Goal: Task Accomplishment & Management: Contribute content

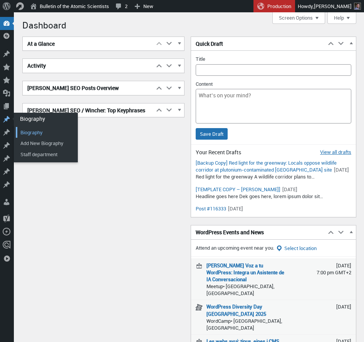
click at [29, 132] on link "Biography" at bounding box center [47, 132] width 62 height 11
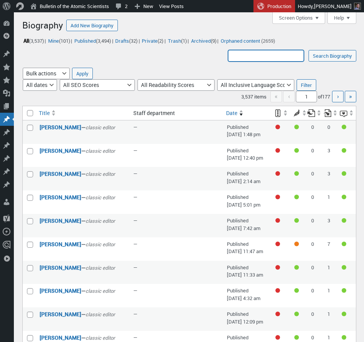
click at [246, 57] on input "Search Biography:" at bounding box center [266, 56] width 76 height 12
type input "hirsch"
click at [308, 50] on input "Search Biography" at bounding box center [332, 56] width 48 height 12
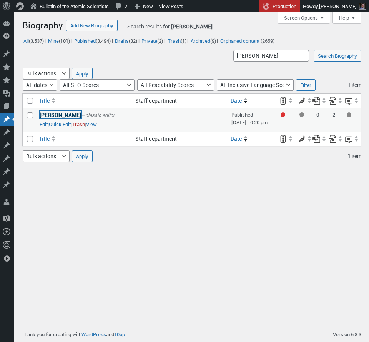
click at [60, 116] on link "[PERSON_NAME]" at bounding box center [61, 114] width 42 height 7
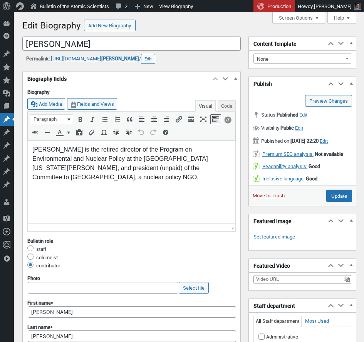
click at [88, 161] on p "Daniel Hirsch is the retired director of the Program on Environmental and Nucle…" at bounding box center [131, 163] width 198 height 37
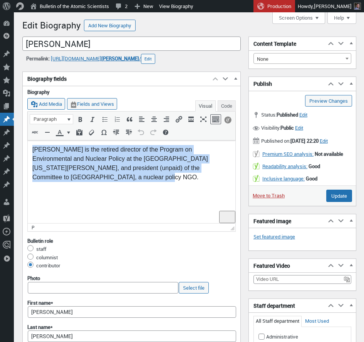
paste body "To enrich screen reader interactions, please activate Accessibility in Grammarl…"
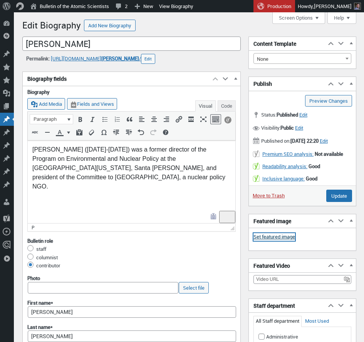
click at [274, 241] on link "Set featured image" at bounding box center [274, 237] width 42 height 8
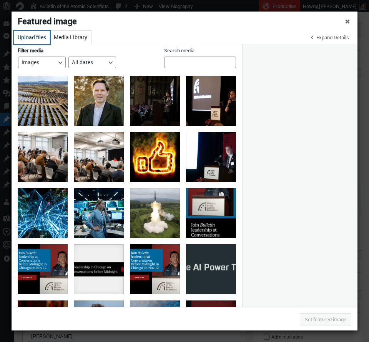
click at [34, 37] on button "Upload files" at bounding box center [32, 37] width 36 height 13
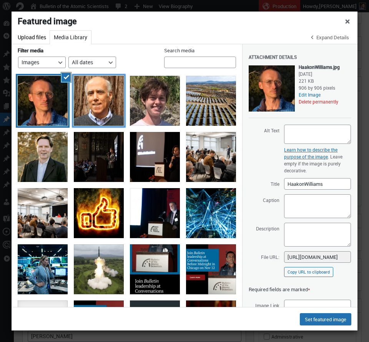
click at [97, 101] on div "DanielHirsch" at bounding box center [99, 101] width 50 height 50
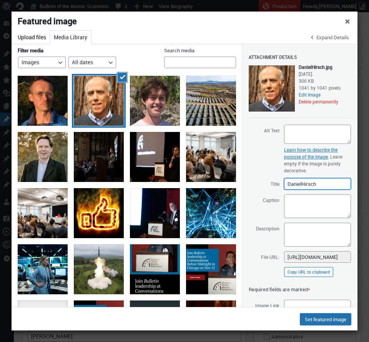
click at [301, 184] on input "DanielHirsch" at bounding box center [317, 184] width 67 height 12
type input "[PERSON_NAME]"
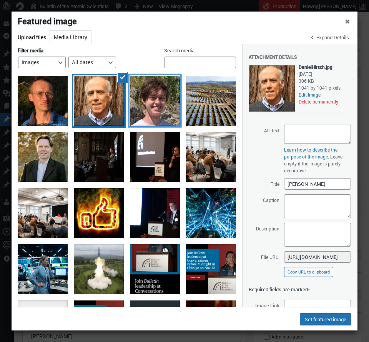
click at [142, 111] on div "CameronKuta" at bounding box center [155, 101] width 50 height 50
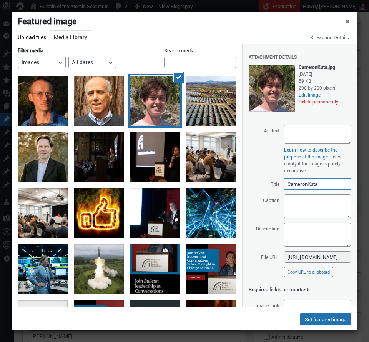
click at [308, 184] on input "CameronKuta" at bounding box center [317, 184] width 67 height 12
type input "Cameron Kuta"
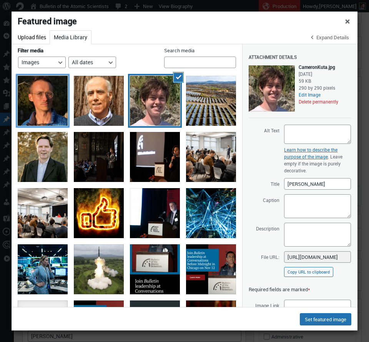
click at [45, 109] on div "HaakonWilliams" at bounding box center [43, 101] width 50 height 50
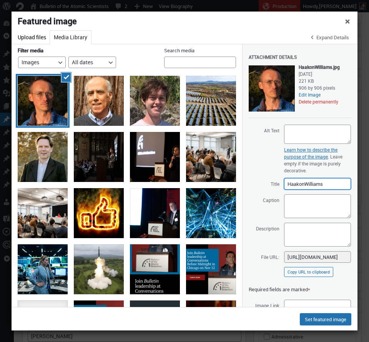
click at [305, 183] on input "HaakonWilliams" at bounding box center [317, 184] width 67 height 12
type input "[PERSON_NAME]"
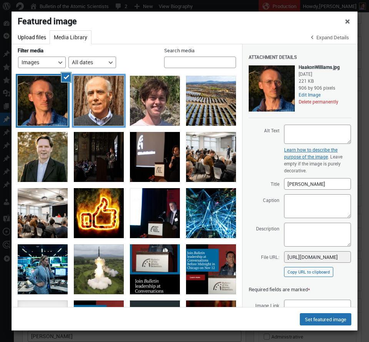
click at [111, 118] on div "DanielHirsch" at bounding box center [99, 101] width 50 height 50
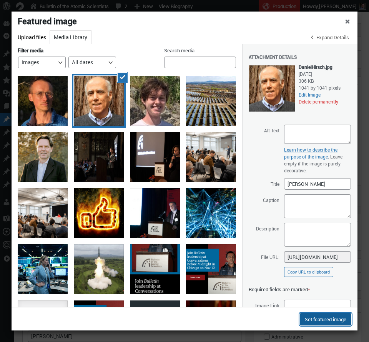
click at [331, 320] on button "Set featured image" at bounding box center [326, 319] width 52 height 12
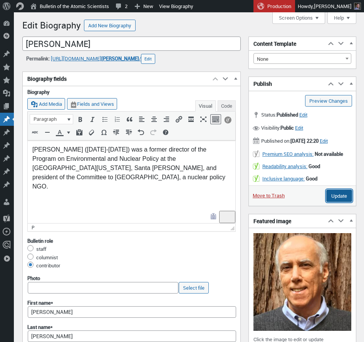
click at [336, 202] on input "Update" at bounding box center [339, 196] width 26 height 12
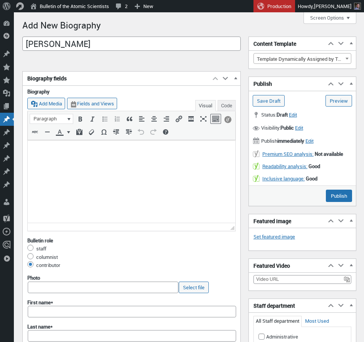
scroll to position [13, 0]
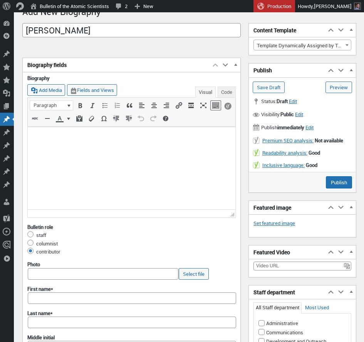
type input "Haakon Williams"
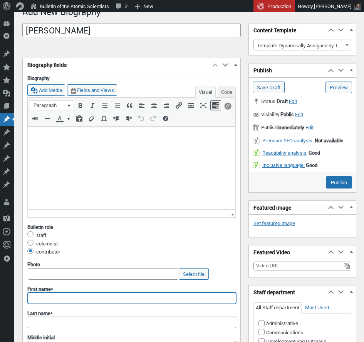
click at [55, 302] on input "First name*" at bounding box center [132, 298] width 208 height 12
paste input "Haakon Williams"
click at [63, 298] on input "Haakon Williams" at bounding box center [132, 298] width 208 height 12
type input "Haakon"
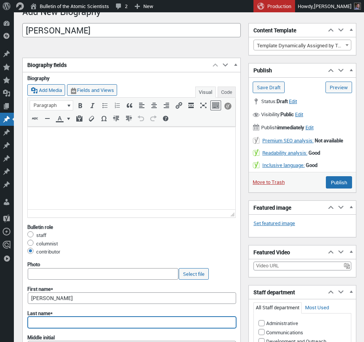
click at [51, 322] on input "Last name*" at bounding box center [132, 323] width 208 height 12
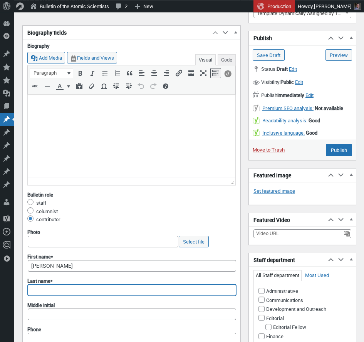
paste input "Williams"
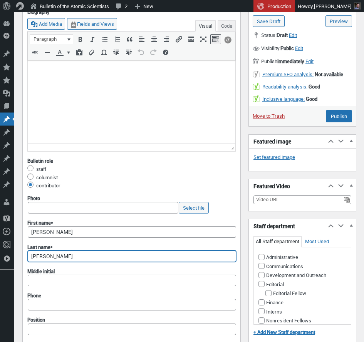
scroll to position [80, 0]
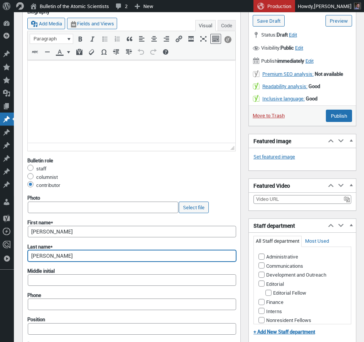
type input "Williams"
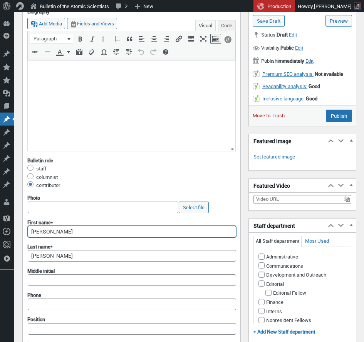
click at [30, 230] on input "Haakon" at bounding box center [132, 232] width 208 height 12
click at [60, 80] on html at bounding box center [131, 70] width 207 height 20
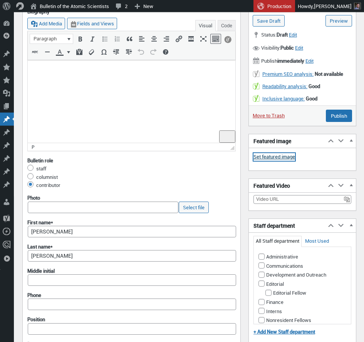
click at [284, 157] on link "Set featured image" at bounding box center [274, 157] width 42 height 8
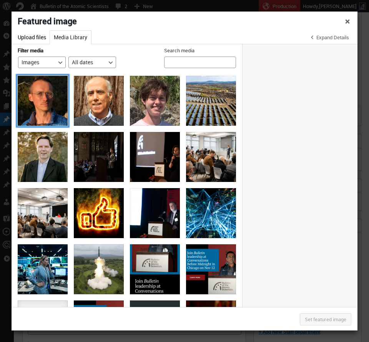
click at [57, 114] on div "Haakon Williams" at bounding box center [43, 101] width 50 height 50
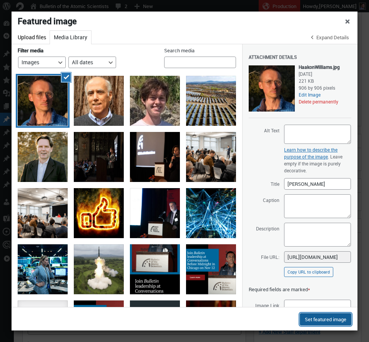
click at [326, 318] on button "Set featured image" at bounding box center [326, 319] width 52 height 12
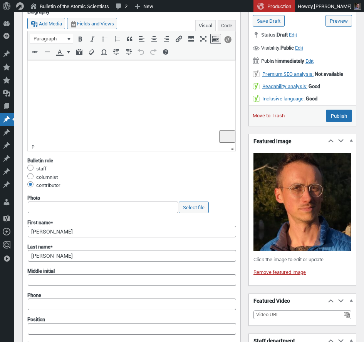
click at [103, 80] on html at bounding box center [131, 70] width 207 height 20
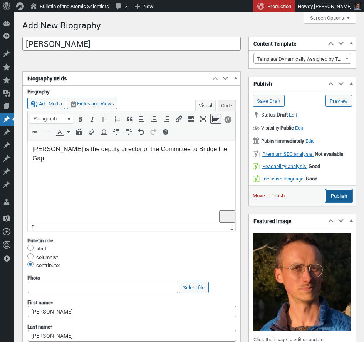
click at [334, 195] on input "Publish" at bounding box center [338, 196] width 26 height 12
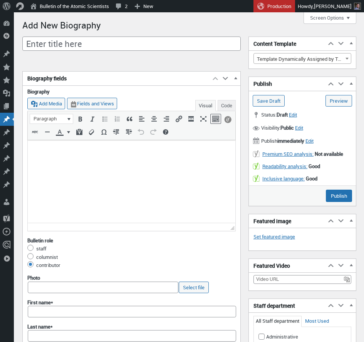
click at [67, 155] on html at bounding box center [131, 150] width 207 height 20
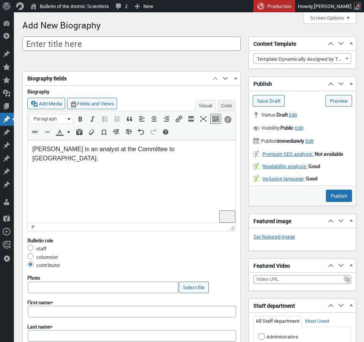
click at [64, 150] on p "Cameron Kuta is an analyst at the Committee to Bridge the Gap." at bounding box center [131, 154] width 198 height 18
click at [32, 151] on p "Cameron Kuta is an analyst at the Committee to Bridge the Gap." at bounding box center [131, 154] width 198 height 18
copy p "Cameron Kuta"
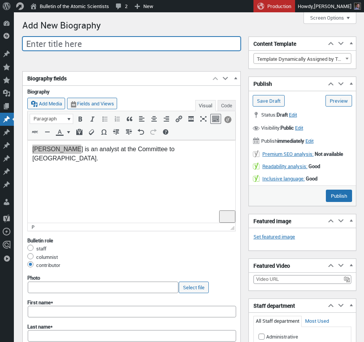
click at [49, 46] on input "Enter title here" at bounding box center [131, 44] width 218 height 15
paste input "Cameron Kuta"
type input "Cameron Kuta"
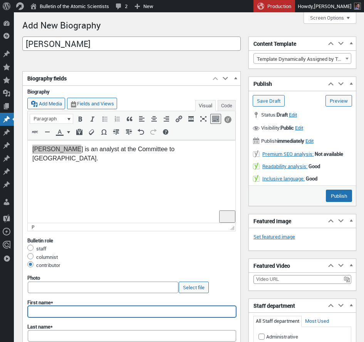
click at [44, 309] on input "First name*" at bounding box center [132, 312] width 208 height 12
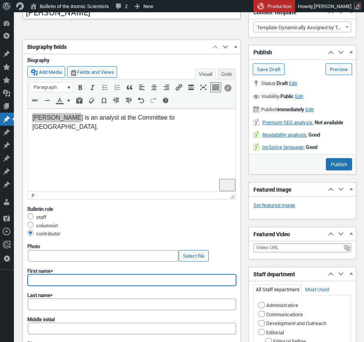
paste input "Cameron Kuta"
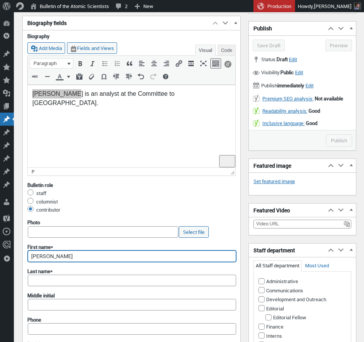
scroll to position [56, 0]
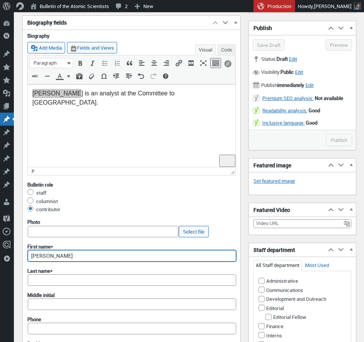
click at [62, 254] on input "Cameron Kuta" at bounding box center [132, 256] width 208 height 12
type input "Cameron"
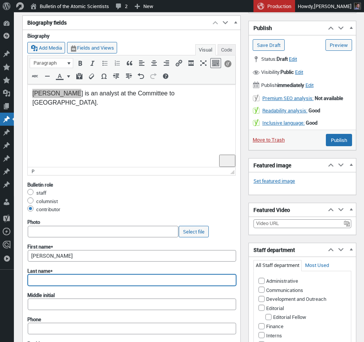
click at [64, 280] on input "Last name*" at bounding box center [132, 280] width 208 height 12
paste input "Kuta"
type input "Kuta"
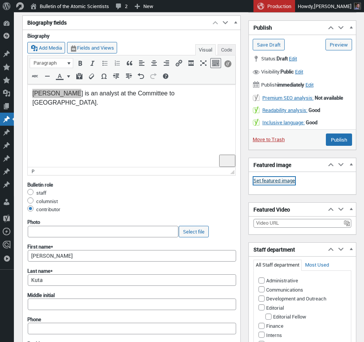
click at [284, 182] on link "Set featured image" at bounding box center [274, 181] width 42 height 8
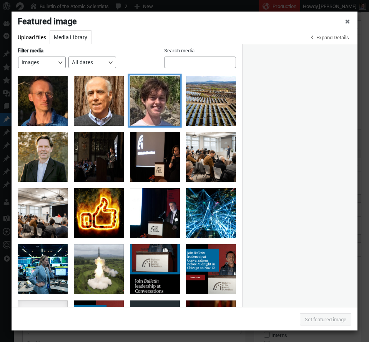
click at [141, 106] on div "Cameron Kuta" at bounding box center [155, 101] width 50 height 50
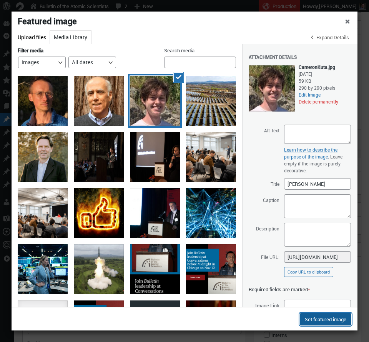
click at [312, 320] on button "Set featured image" at bounding box center [326, 319] width 52 height 12
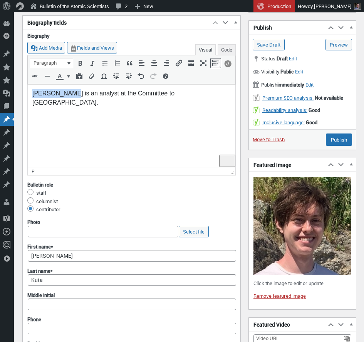
click at [131, 103] on html "Cameron Kuta is an analyst at the Committee to Bridge the Gap." at bounding box center [131, 98] width 207 height 29
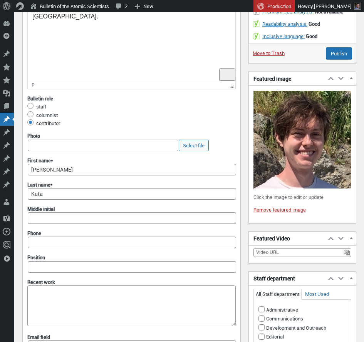
scroll to position [152, 0]
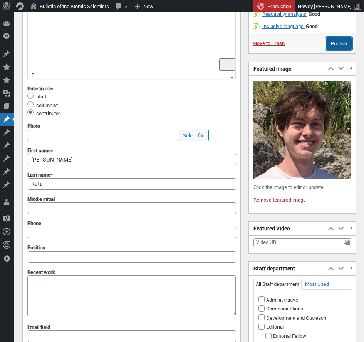
click at [339, 42] on input "Publish" at bounding box center [338, 43] width 26 height 12
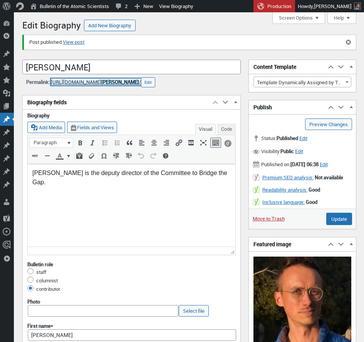
click at [139, 82] on span "[PERSON_NAME]" at bounding box center [120, 81] width 38 height 7
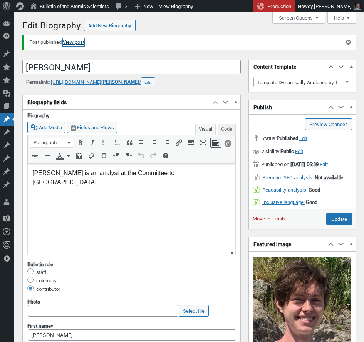
click at [77, 46] on link "View post" at bounding box center [74, 42] width 22 height 8
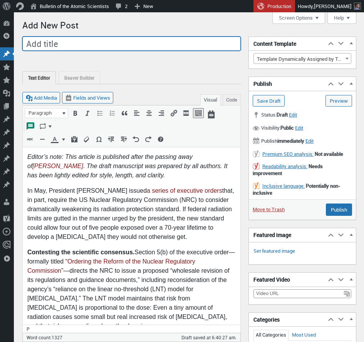
click at [40, 43] on input "Add title" at bounding box center [131, 44] width 218 height 15
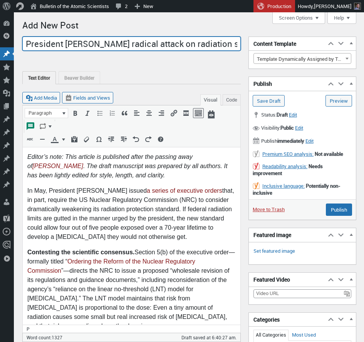
type input "President Trump’s radical attack on radiation safety"
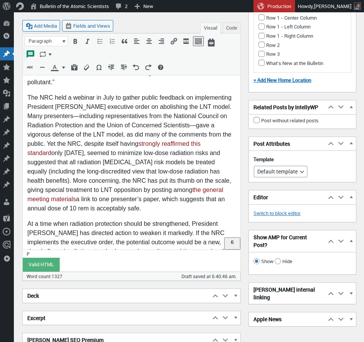
scroll to position [1278, 0]
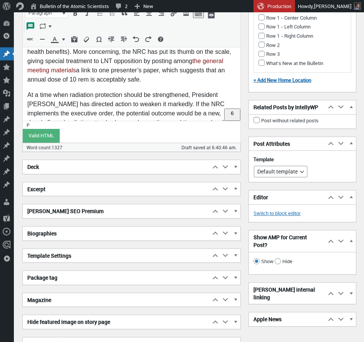
click at [54, 192] on h2 "Excerpt" at bounding box center [116, 189] width 187 height 14
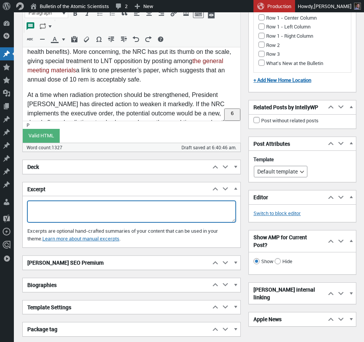
click at [52, 209] on textarea "Excerpt" at bounding box center [131, 212] width 208 height 22
paste textarea "If President Trump’s executive order results in a new public radiation exposure…"
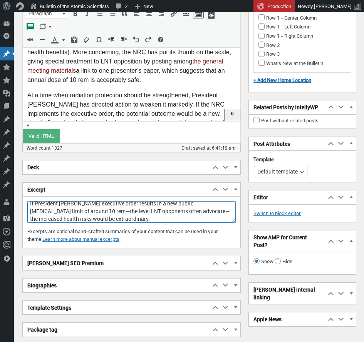
scroll to position [1278, 0]
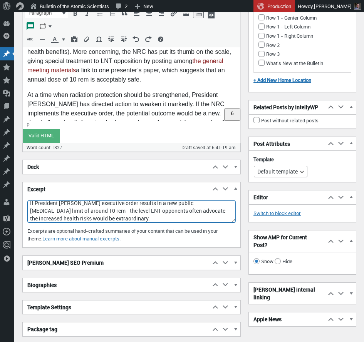
drag, startPoint x: 84, startPoint y: 211, endPoint x: 190, endPoint y: 208, distance: 105.4
click at [190, 208] on textarea "If President Trump’s executive order results in a new public radiation exposure…" at bounding box center [131, 212] width 208 height 22
click at [108, 212] on textarea "If President Trump’s executive order results in a new public radiation exposure…" at bounding box center [131, 212] width 208 height 22
click at [88, 212] on textarea "If President Trump’s executive order results in a new public radiation exposure…" at bounding box center [131, 212] width 208 height 22
click at [92, 211] on textarea "If President Trump’s executive order results in a new public radiation exposure…" at bounding box center [131, 212] width 208 height 22
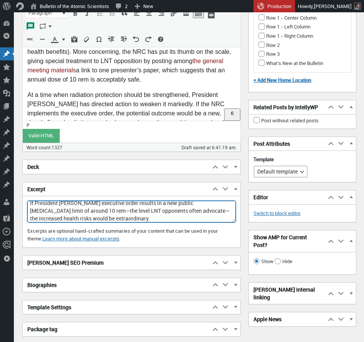
click at [92, 211] on textarea "If President Trump’s executive order results in a new public radiation exposure…" at bounding box center [131, 212] width 208 height 22
paste textarea "linear no-threshold (LNT) model for radiation exposure"
click at [99, 212] on textarea "If President Trump’s executive order results in a new public radiation exposure…" at bounding box center [131, 212] width 208 height 22
click at [105, 211] on textarea "If President Trump’s executive order results in a new public radiation exposure…" at bounding box center [131, 212] width 208 height 22
drag, startPoint x: 86, startPoint y: 219, endPoint x: 137, endPoint y: 225, distance: 51.1
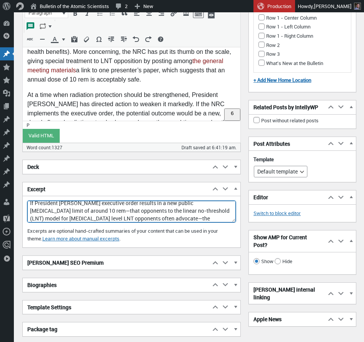
click at [139, 220] on textarea "If President Trump’s executive order results in a new public radiation exposure…" at bounding box center [131, 212] width 208 height 22
click at [123, 216] on textarea "If President Trump’s executive order results in a new public radiation exposure…" at bounding box center [131, 212] width 208 height 22
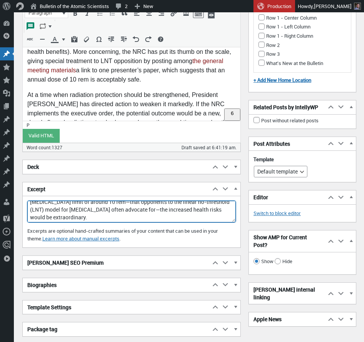
click at [102, 215] on textarea "If President Trump’s executive order results in a new public radiation exposure…" at bounding box center [131, 212] width 208 height 22
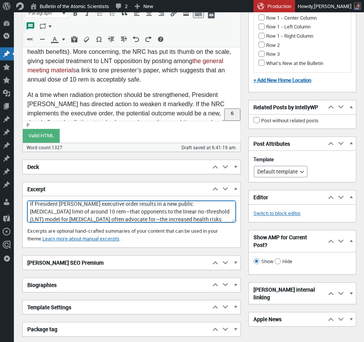
scroll to position [0, 0]
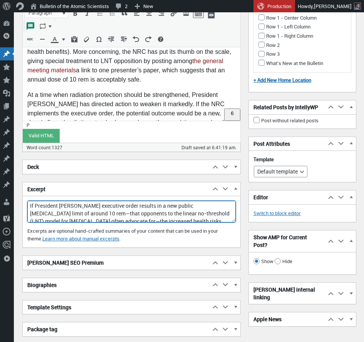
click at [77, 205] on textarea "If President Trump’s executive order results in a new public radiation exposure…" at bounding box center [131, 212] width 208 height 22
click at [84, 212] on textarea "If President [PERSON_NAME] executive order results in a new public [MEDICAL_DAT…" at bounding box center [131, 212] width 208 height 22
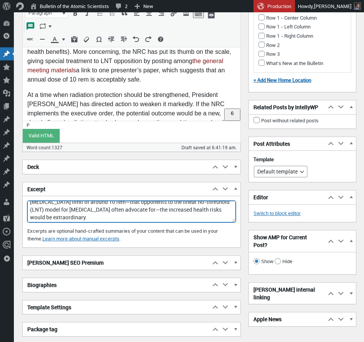
click at [90, 217] on textarea "If President [PERSON_NAME] executive order results in a new public [MEDICAL_DAT…" at bounding box center [131, 212] width 208 height 22
click at [86, 263] on h2 "[PERSON_NAME] SEO Premium" at bounding box center [116, 263] width 187 height 14
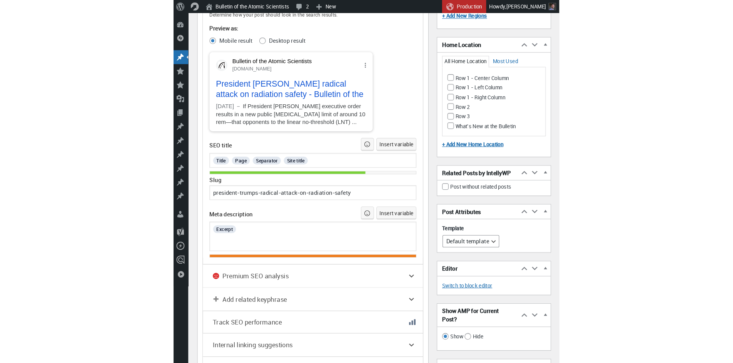
scroll to position [1680, 0]
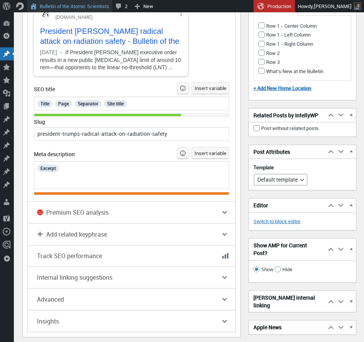
type textarea "If President [PERSON_NAME] executive order results in a new public [MEDICAL_DAT…"
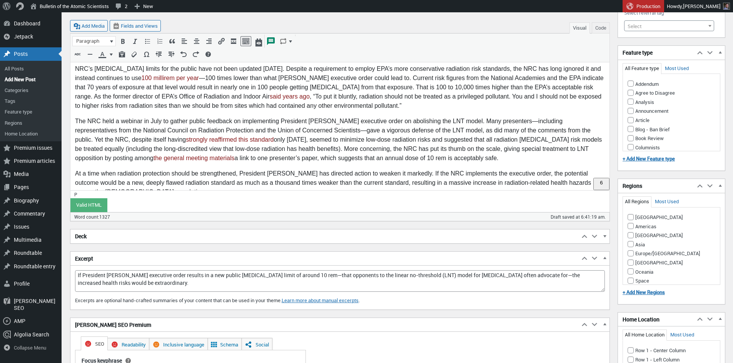
scroll to position [633, 0]
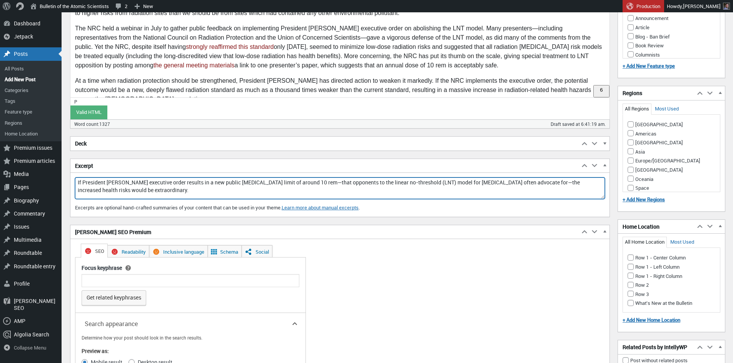
click at [142, 192] on textarea "If President [PERSON_NAME] executive order results in a new public [MEDICAL_DAT…" at bounding box center [340, 188] width 530 height 22
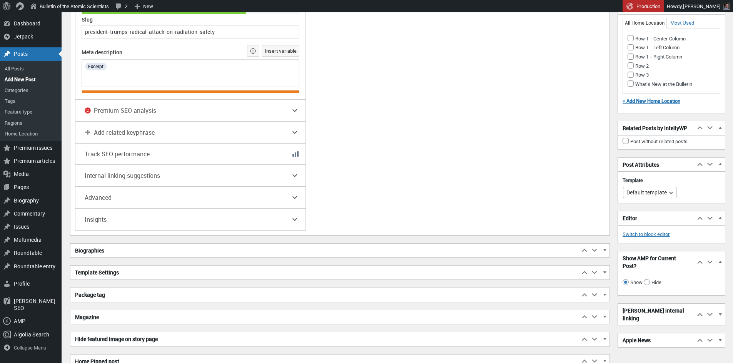
scroll to position [1111, 0]
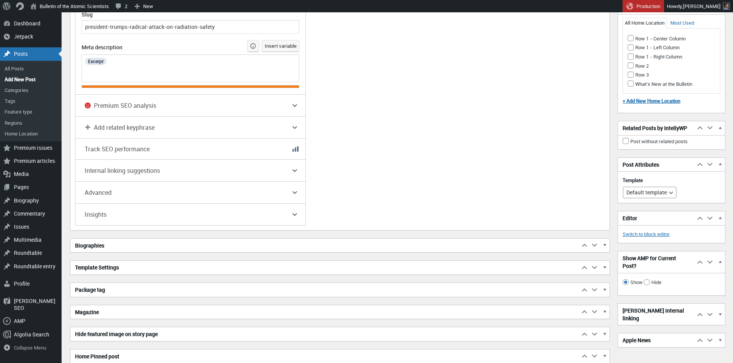
click at [142, 249] on h2 "Biographies" at bounding box center [324, 245] width 509 height 14
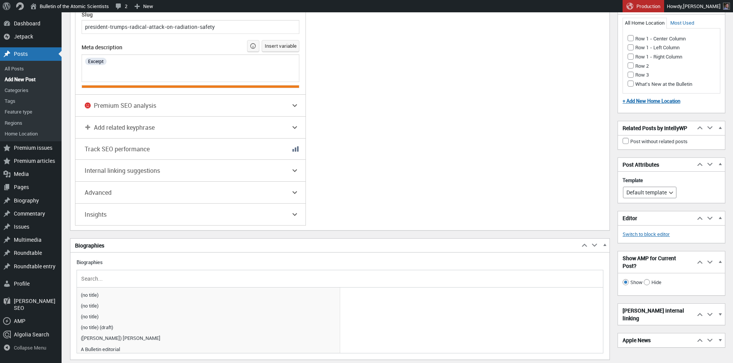
click at [125, 280] on input "text" at bounding box center [340, 279] width 520 height 12
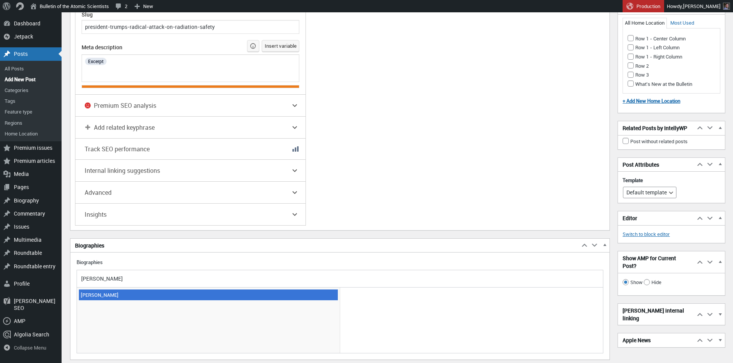
click at [108, 296] on span "[PERSON_NAME]" at bounding box center [208, 294] width 259 height 11
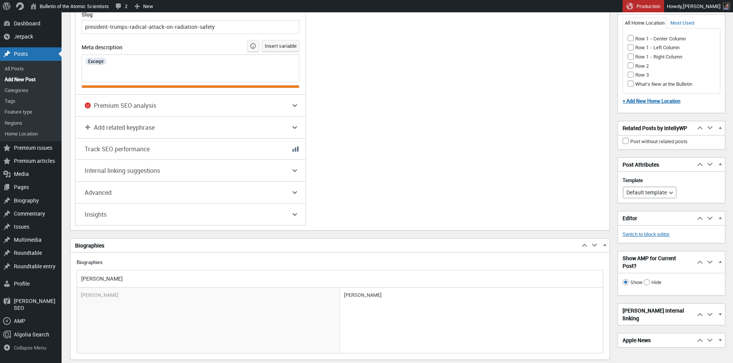
click at [110, 282] on input "hirsch" at bounding box center [340, 279] width 520 height 12
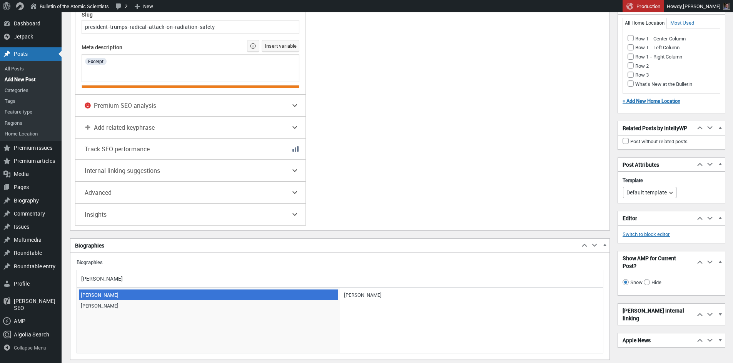
click at [103, 297] on span "[PERSON_NAME]" at bounding box center [208, 294] width 259 height 11
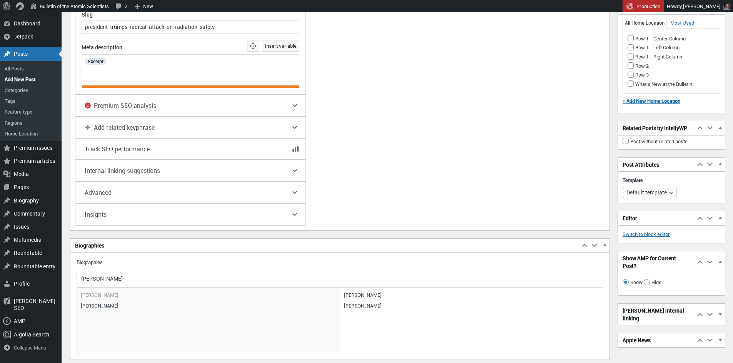
click at [100, 280] on input "haak" at bounding box center [340, 279] width 520 height 12
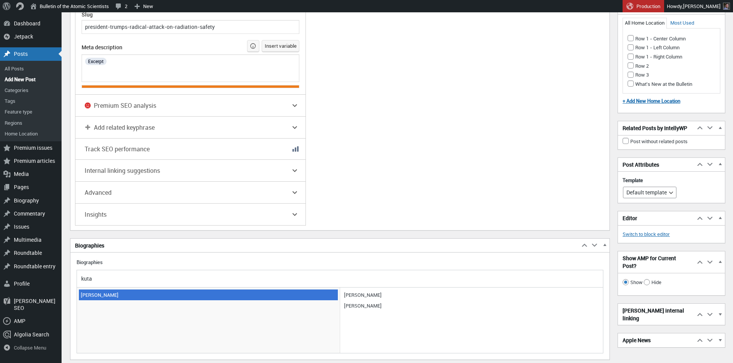
type input "kuta"
click at [118, 294] on span "[PERSON_NAME]" at bounding box center [208, 294] width 259 height 11
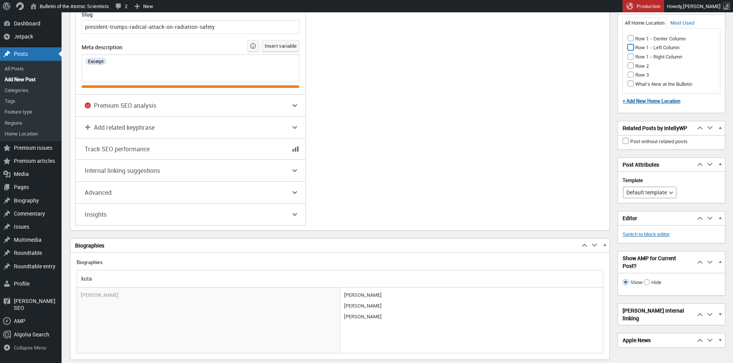
click at [363, 48] on input "Row 1 - Left Column" at bounding box center [630, 47] width 6 height 6
checkbox input "true"
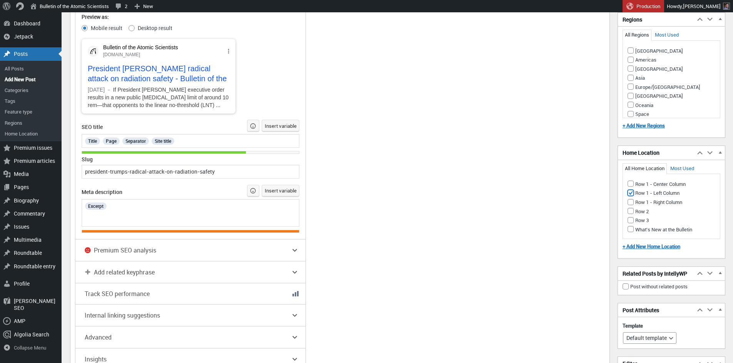
scroll to position [877, 0]
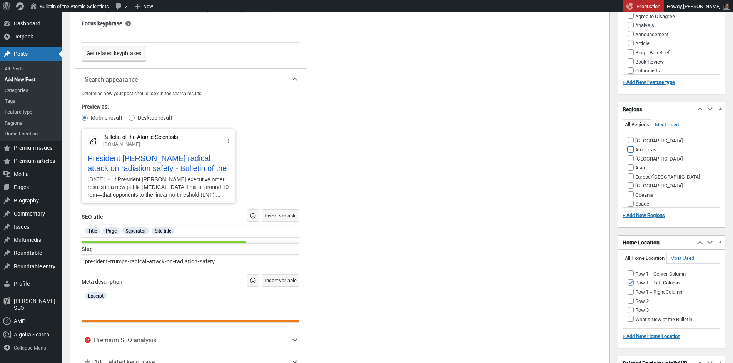
click at [363, 148] on input "Americas" at bounding box center [630, 149] width 6 height 6
checkbox input "true"
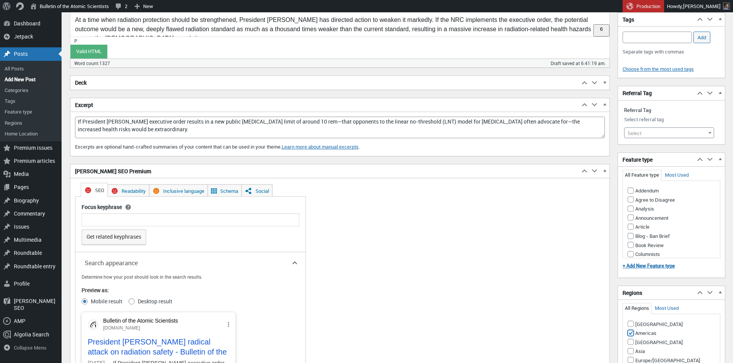
scroll to position [689, 0]
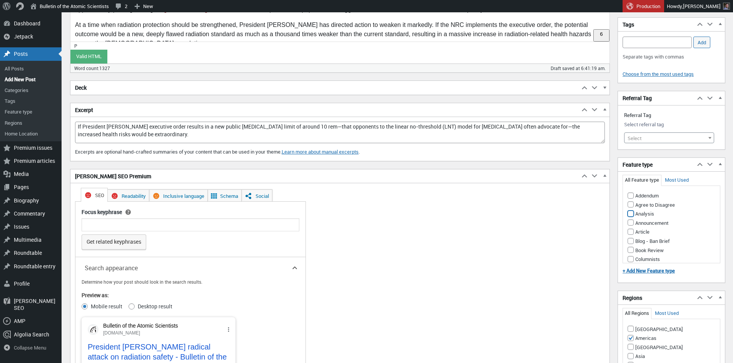
click at [363, 213] on input "Analysis" at bounding box center [630, 213] width 6 height 6
checkbox input "true"
click at [363, 135] on span "Select" at bounding box center [668, 138] width 89 height 11
type input "executiv"
select select "21809"
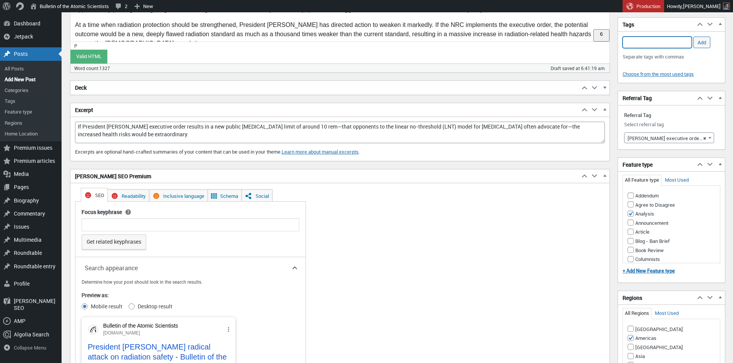
click at [363, 42] on input "Add Tag" at bounding box center [656, 43] width 69 height 12
click at [363, 54] on li "[PERSON_NAME] executive orders" at bounding box center [657, 54] width 68 height 10
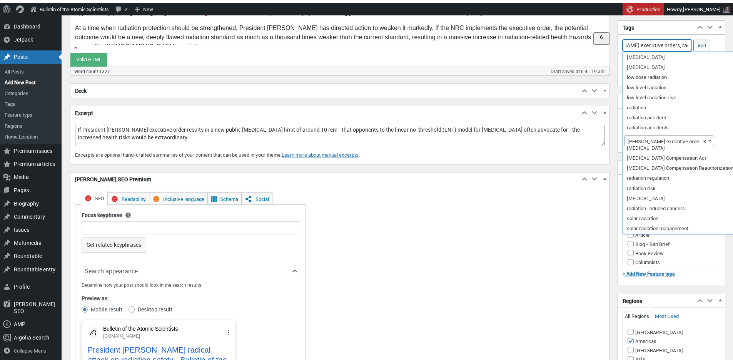
scroll to position [0, 35]
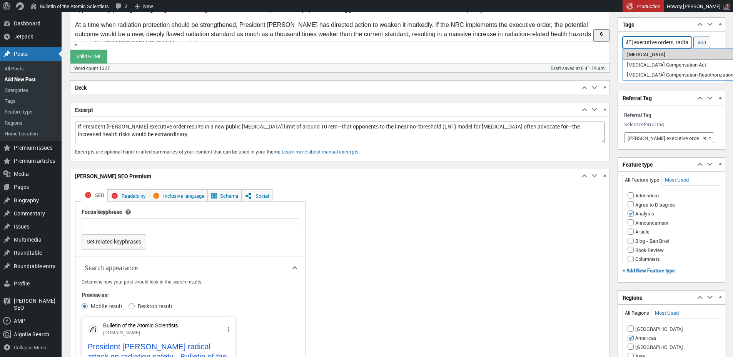
click at [363, 54] on li "[MEDICAL_DATA]" at bounding box center [690, 54] width 135 height 11
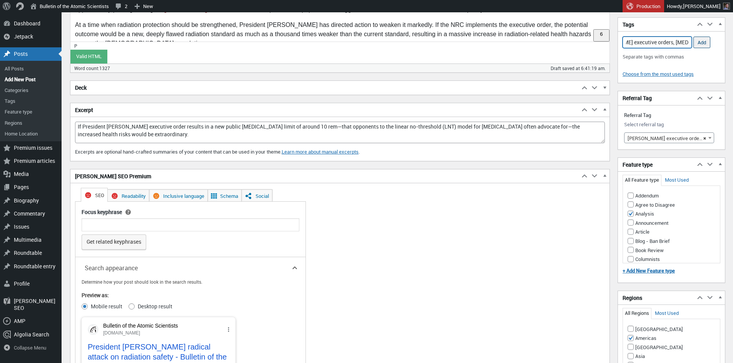
type input "Trump executive orders, radiation exposure,"
click at [363, 43] on input "Add" at bounding box center [701, 43] width 17 height 12
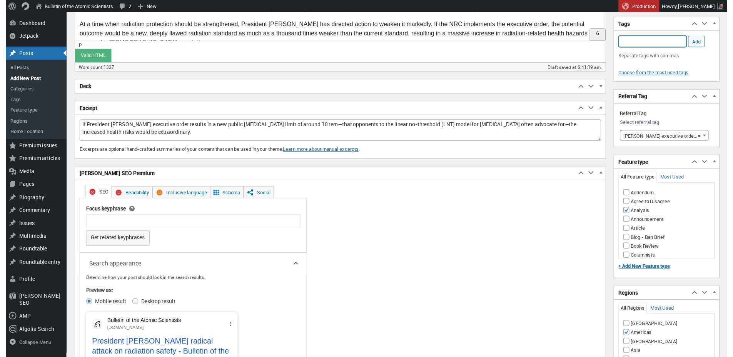
scroll to position [0, 0]
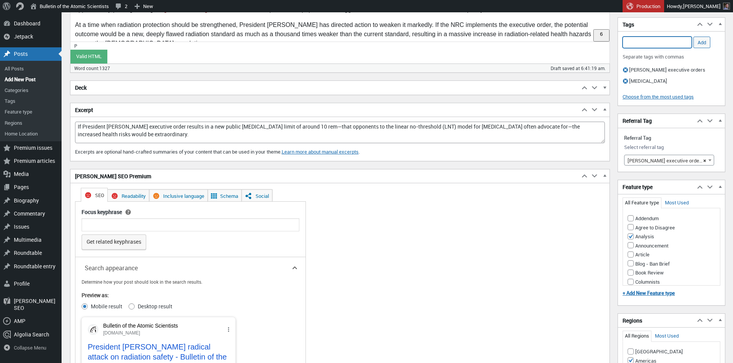
click at [363, 42] on input "Add Tag" at bounding box center [656, 43] width 69 height 12
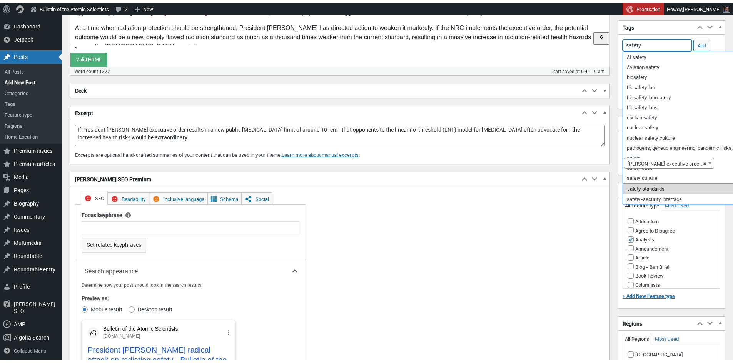
scroll to position [698, 0]
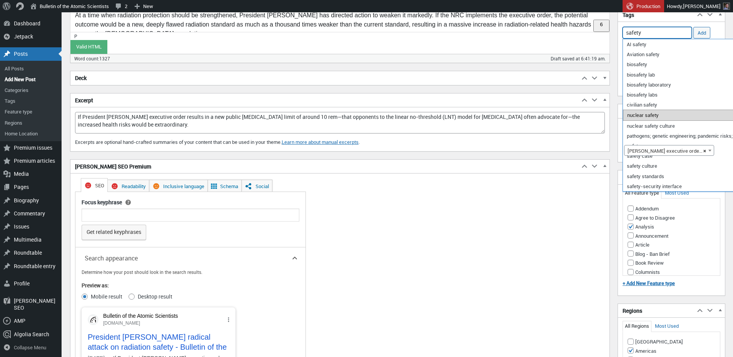
click at [363, 117] on li "nuclear safety" at bounding box center [731, 115] width 216 height 11
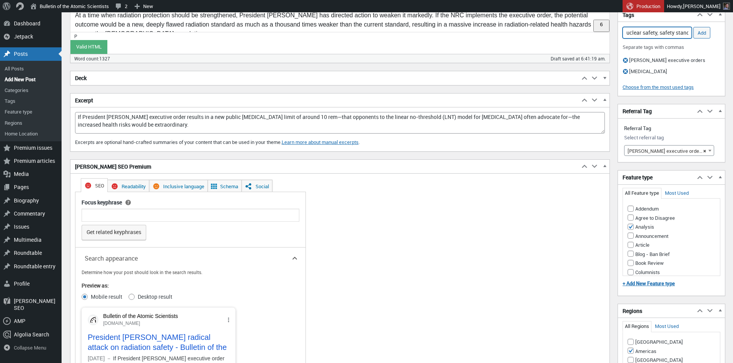
scroll to position [0, 6]
click at [363, 44] on li "safety standards" at bounding box center [657, 44] width 68 height 11
type input "nuclear safety, safety standards,"
click at [363, 32] on input "Add" at bounding box center [701, 33] width 17 height 12
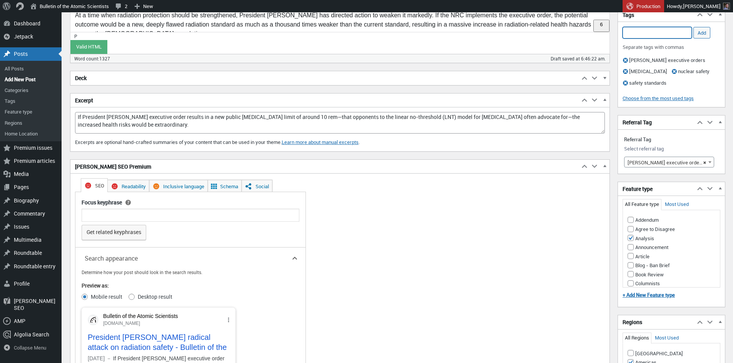
click at [363, 31] on input "Add Tag" at bounding box center [656, 33] width 69 height 12
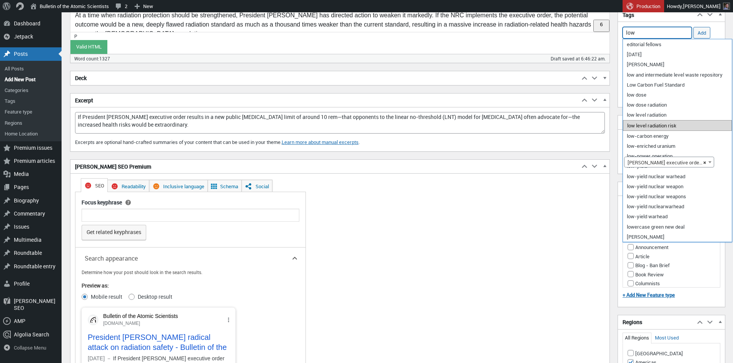
click at [363, 128] on li "low level radiation risk" at bounding box center [677, 125] width 109 height 11
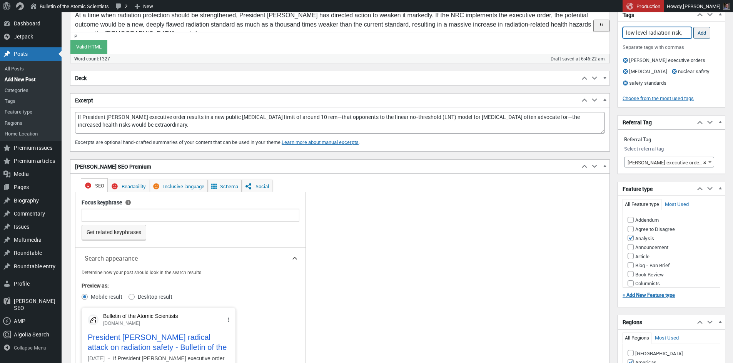
type input "low level radiation risk,"
click at [363, 34] on input "Add" at bounding box center [701, 33] width 17 height 12
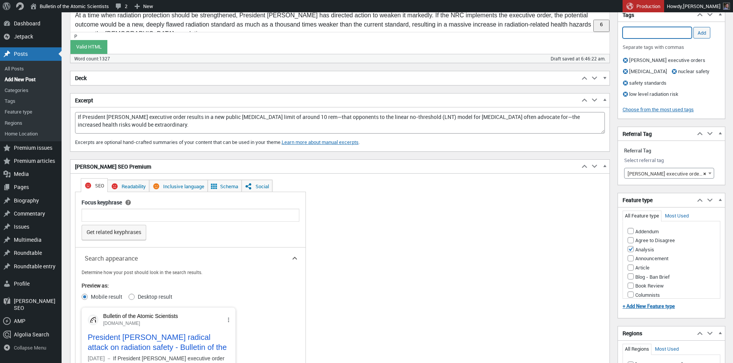
click at [363, 32] on input "Add Tag" at bounding box center [656, 33] width 69 height 12
type input "l"
click at [363, 34] on input "LNT" at bounding box center [656, 33] width 69 height 12
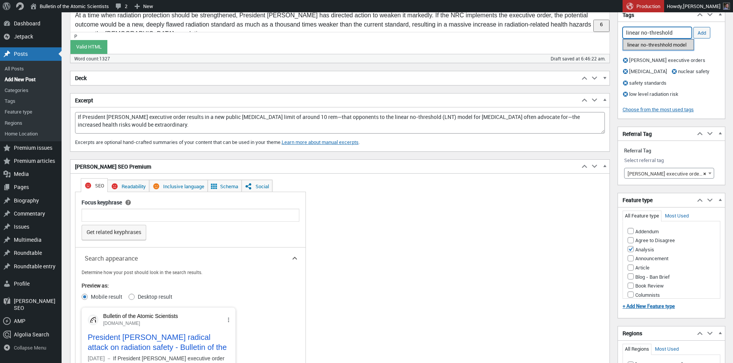
click at [363, 47] on li "linear no-threshhold model" at bounding box center [658, 44] width 71 height 11
type input "linear no-threshhold model,"
click at [363, 32] on input "Add" at bounding box center [701, 33] width 17 height 12
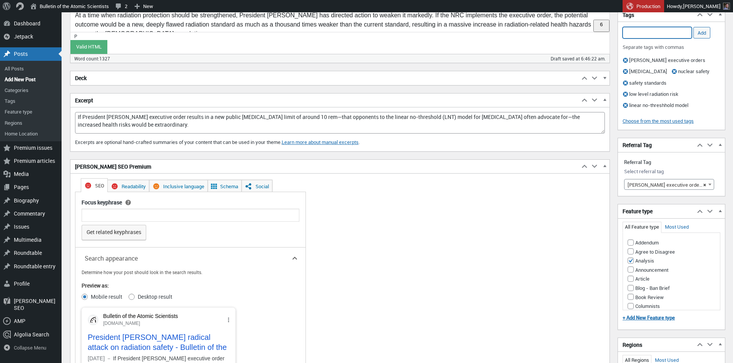
click at [363, 32] on input "Add Tag" at bounding box center [656, 33] width 69 height 12
click at [363, 46] on li "[PERSON_NAME] administration" at bounding box center [657, 44] width 68 height 11
type input "Trump administration,"
click at [363, 34] on input "Add" at bounding box center [701, 33] width 17 height 12
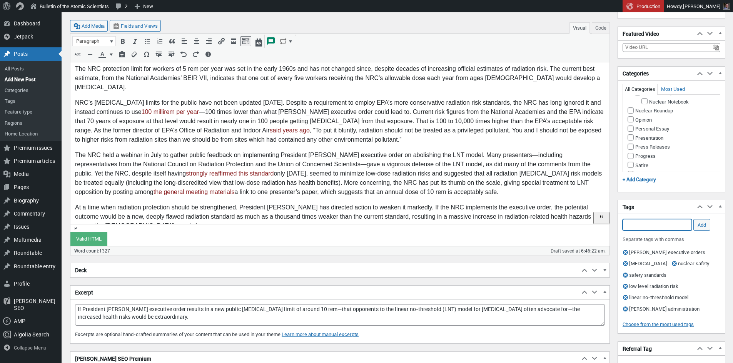
scroll to position [534, 0]
click at [363, 72] on input "Nuclear Energy" at bounding box center [637, 69] width 6 height 6
checkbox input "true"
click at [363, 81] on input "Nuclear Waste" at bounding box center [644, 78] width 6 height 6
checkbox input "true"
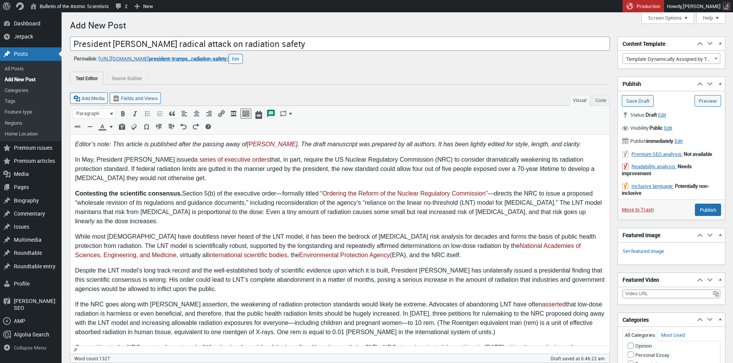
scroll to position [549, 0]
click at [363, 101] on input "Save Draft" at bounding box center [638, 101] width 32 height 12
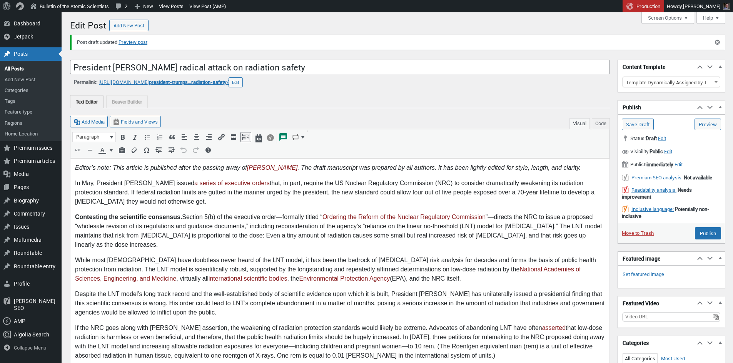
scroll to position [5, 0]
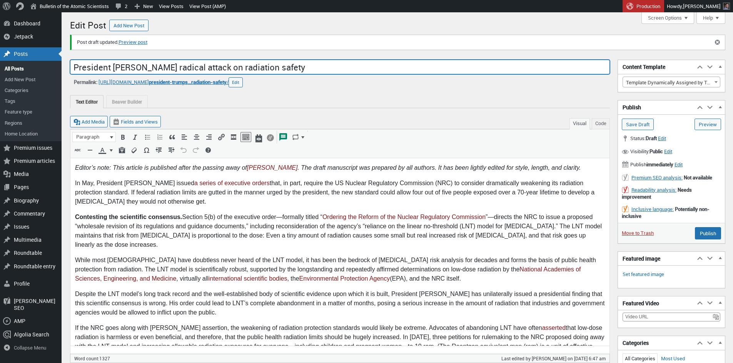
click at [132, 68] on input "President [PERSON_NAME] radical attack on radiation safety" at bounding box center [340, 67] width 540 height 15
click at [263, 70] on input "President [PERSON_NAME] radical attack on radiation safety" at bounding box center [340, 67] width 540 height 15
type input "President [PERSON_NAME] radical attack on radiation safety"
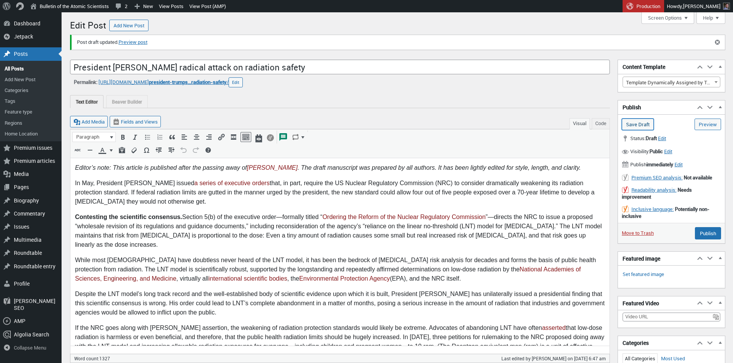
click at [645, 123] on input "Save Draft" at bounding box center [638, 124] width 32 height 12
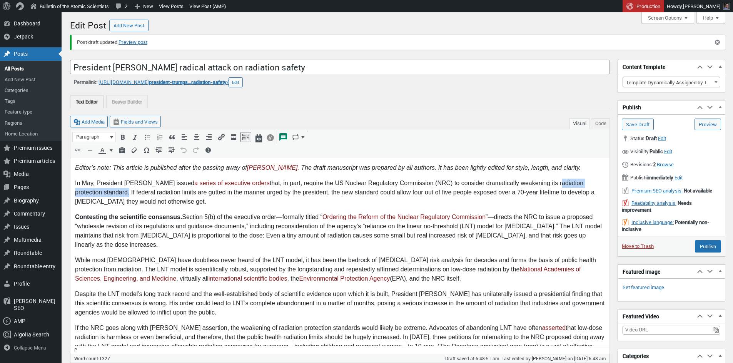
drag, startPoint x: 547, startPoint y: 184, endPoint x: 99, endPoint y: 189, distance: 448.2
click at [99, 189] on p "In May, President [PERSON_NAME] issued a series of executive orders that, in pa…" at bounding box center [340, 192] width 530 height 28
copy p "radiation protection standard"
